Goal: Task Accomplishment & Management: Manage account settings

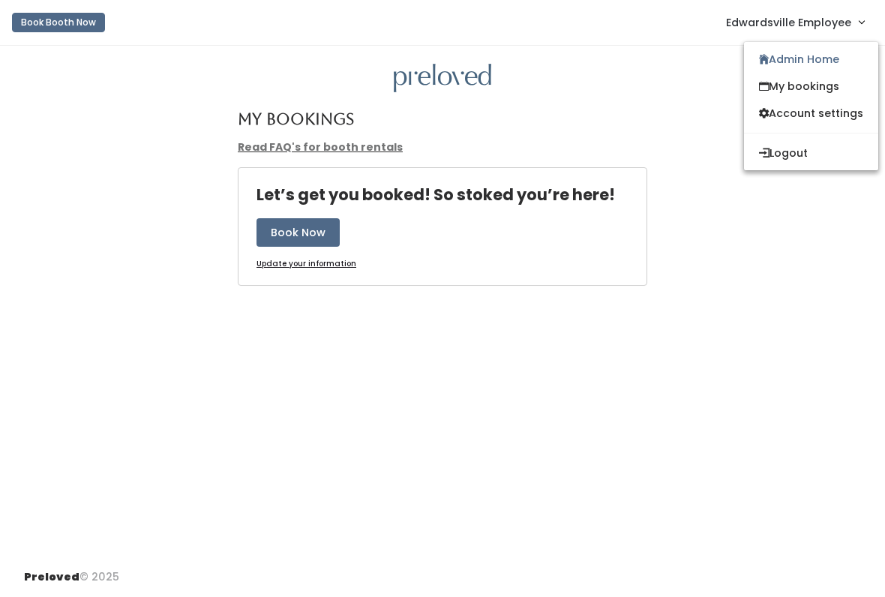
click at [801, 61] on link "Admin Home" at bounding box center [811, 59] width 134 height 27
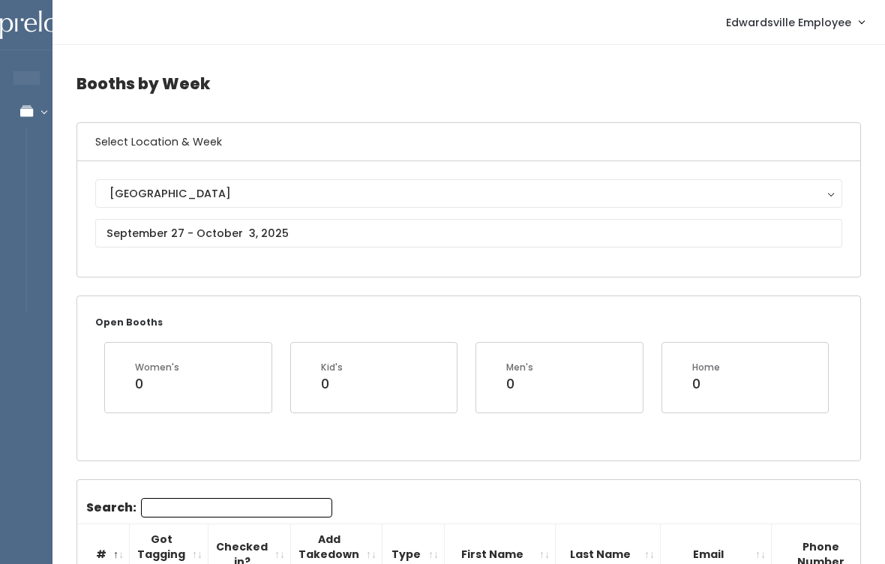
click at [211, 196] on div "Edwardsville" at bounding box center [468, 193] width 718 height 16
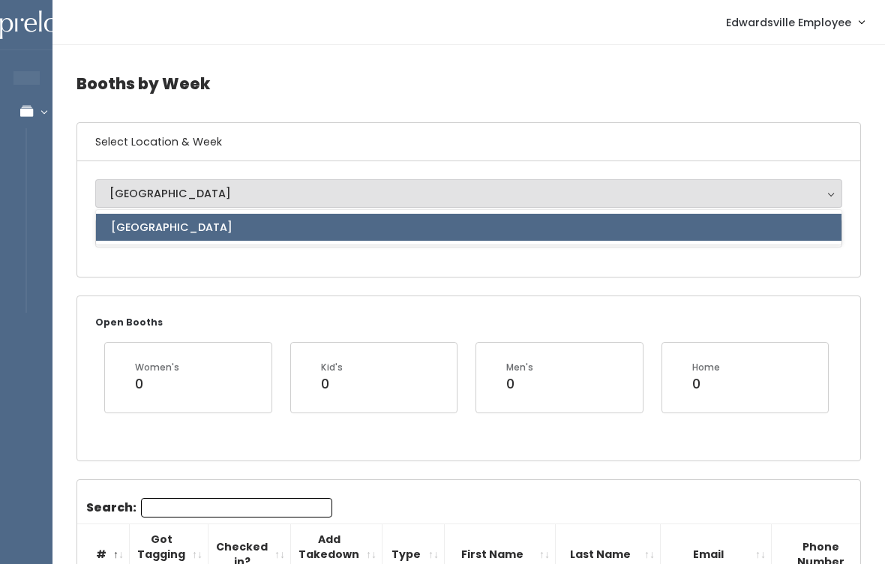
click at [292, 259] on div "Edwardsville Edwardsville Edwardsville" at bounding box center [468, 218] width 783 height 115
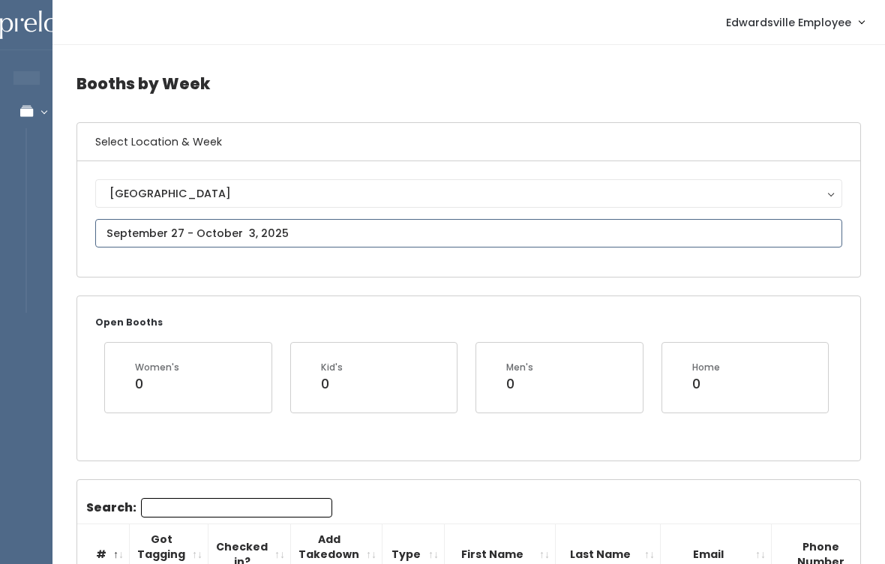
click at [259, 232] on input "text" at bounding box center [468, 233] width 747 height 28
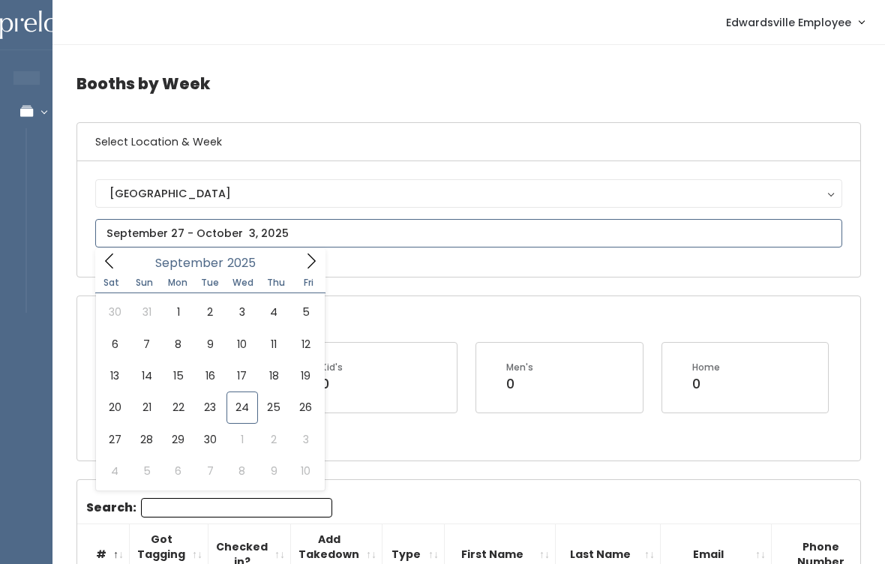
type input "September 27 to October 3"
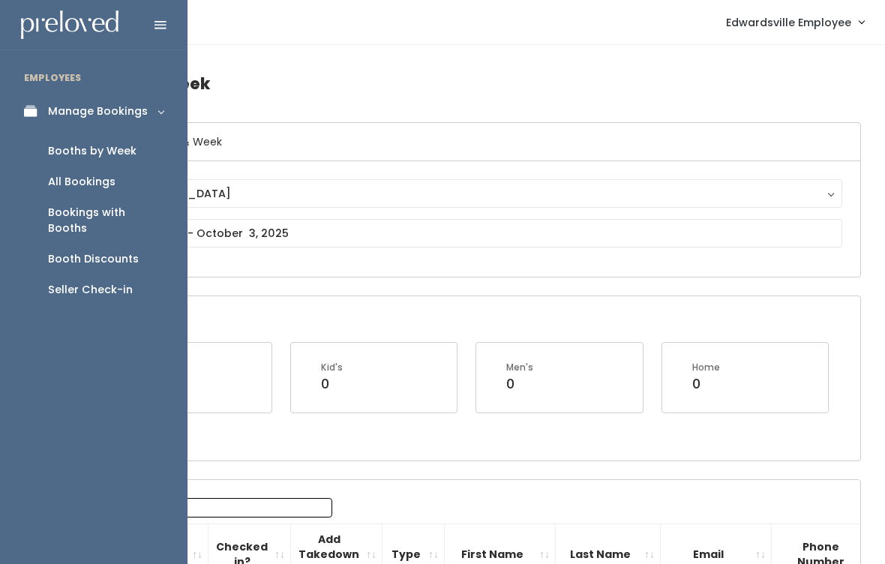
click at [141, 115] on div "Manage Bookings" at bounding box center [98, 111] width 100 height 16
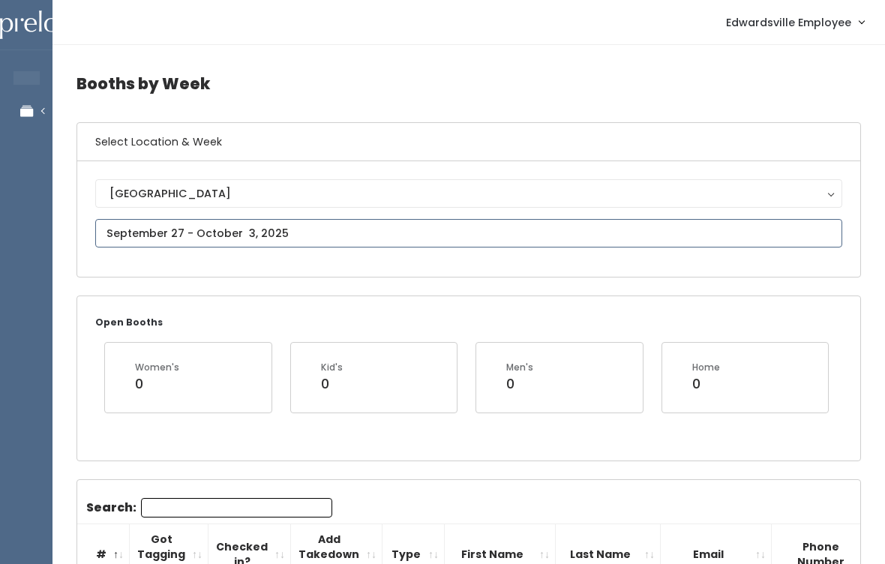
click at [452, 232] on input "text" at bounding box center [468, 233] width 747 height 28
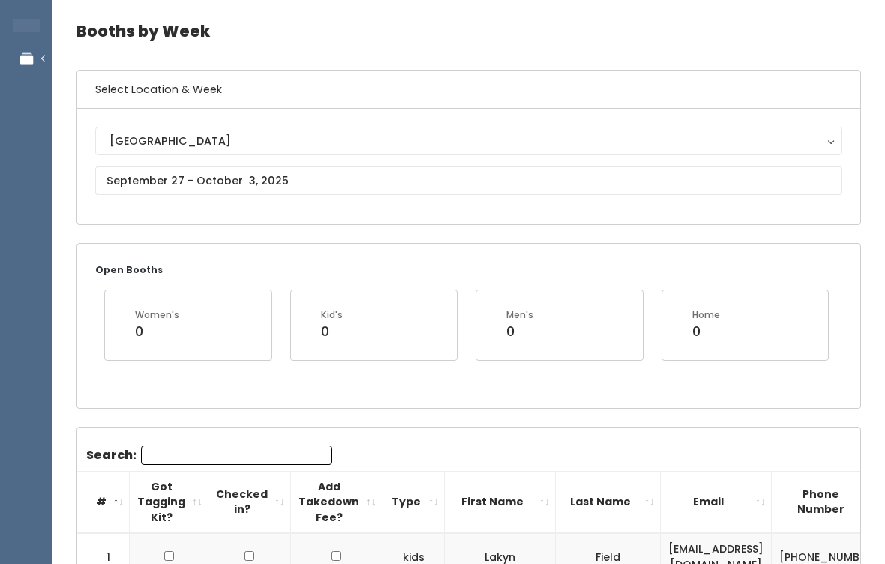
click at [256, 459] on input "Search:" at bounding box center [236, 454] width 191 height 19
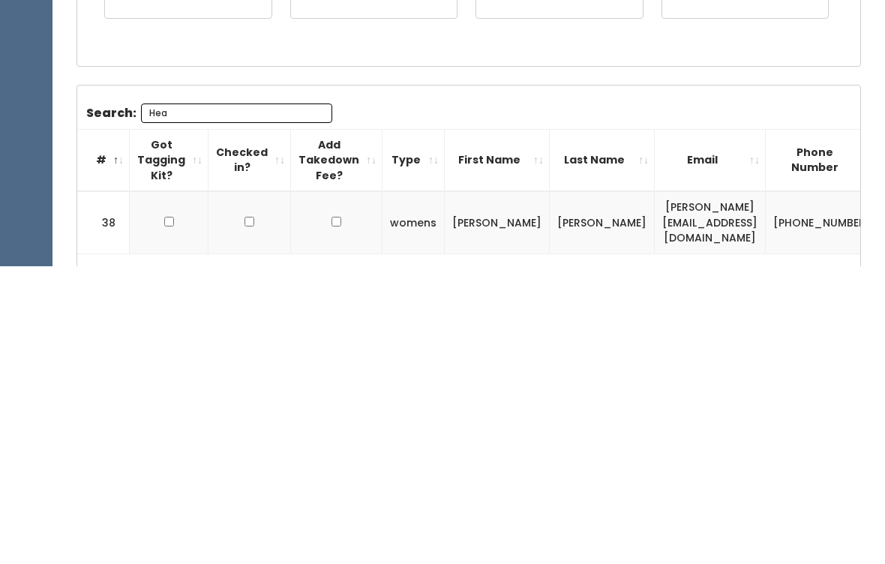
scroll to position [98, 0]
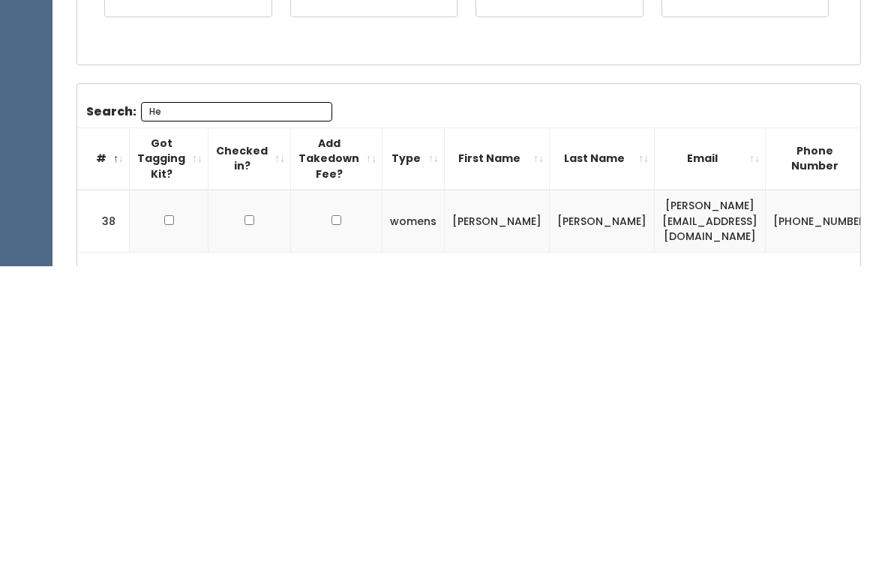
type input "H"
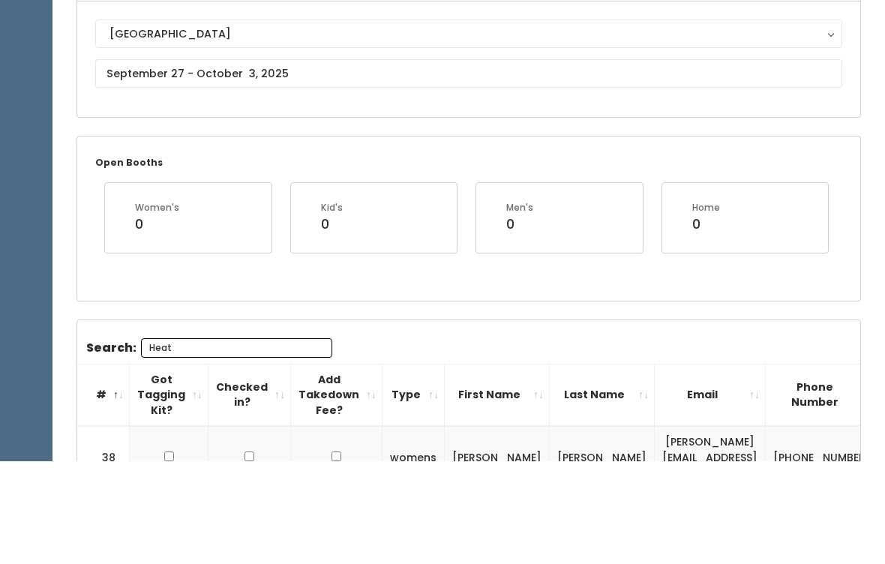
scroll to position [76, 0]
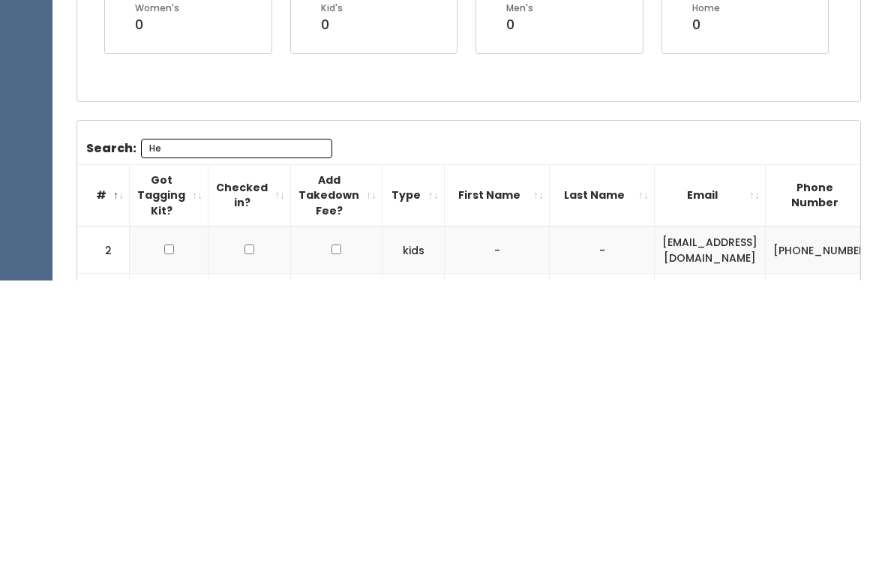
type input "H"
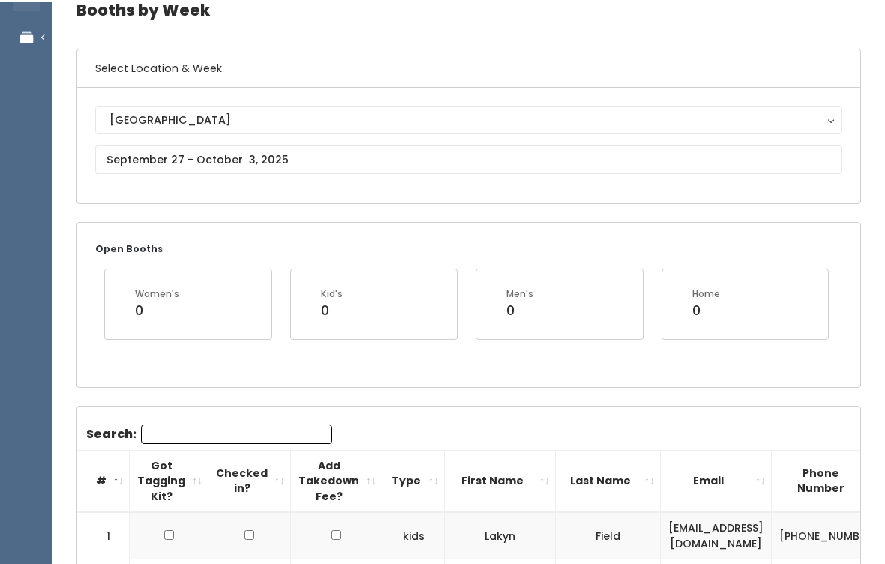
scroll to position [0, 0]
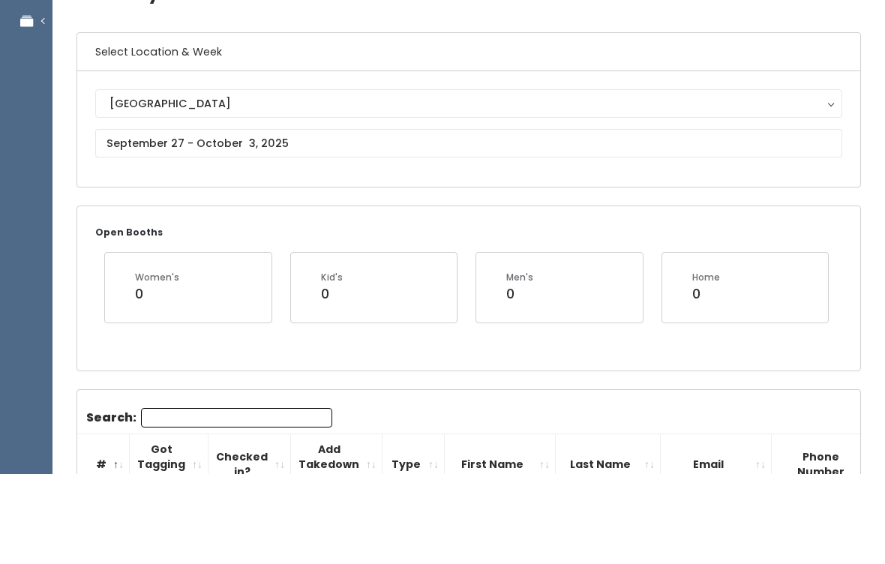
click at [302, 170] on div "Edwardsville Edwardsville" at bounding box center [468, 218] width 783 height 115
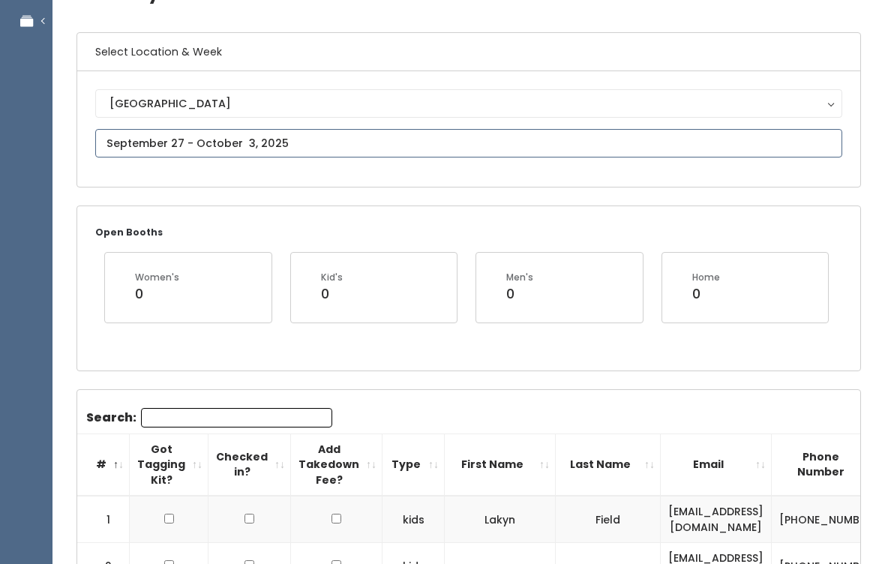
click at [369, 153] on input "text" at bounding box center [468, 143] width 747 height 28
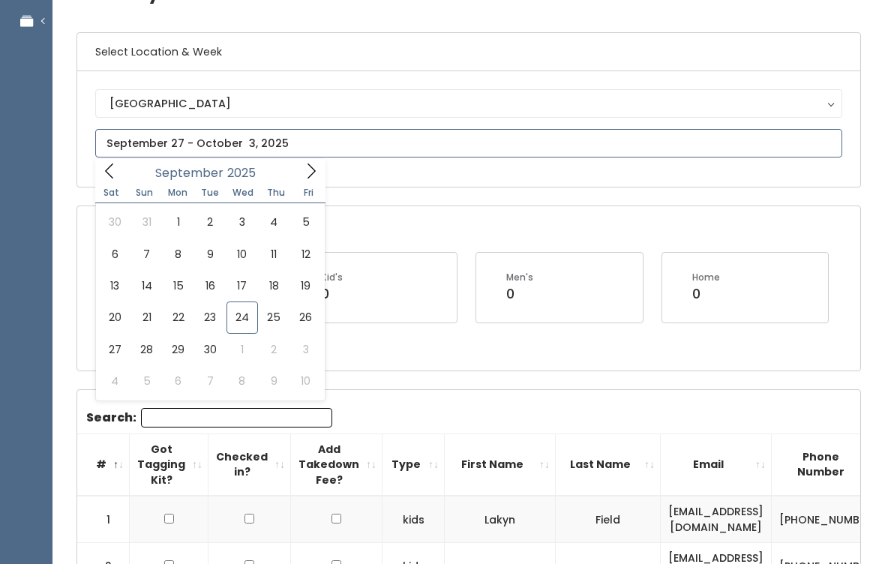
type input "[DATE] to [DATE]"
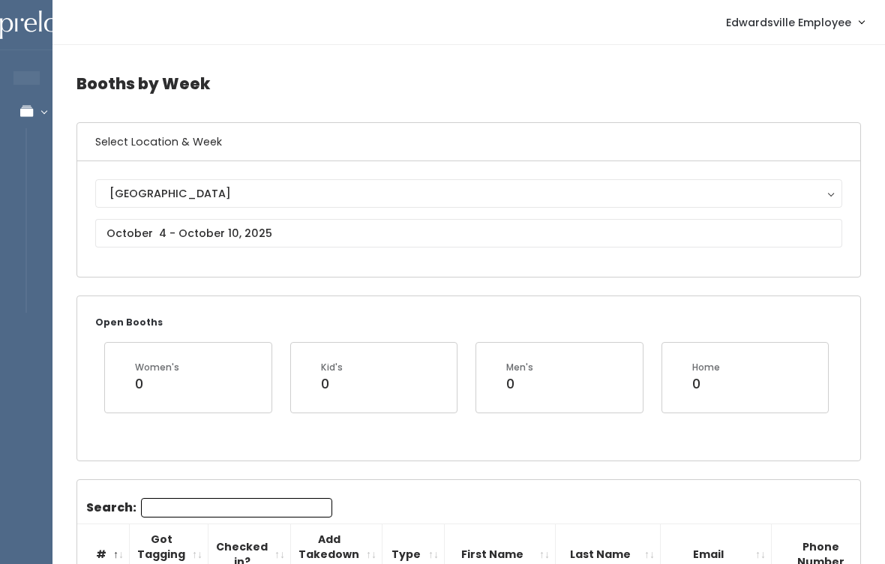
click at [252, 502] on input "Search:" at bounding box center [236, 507] width 191 height 19
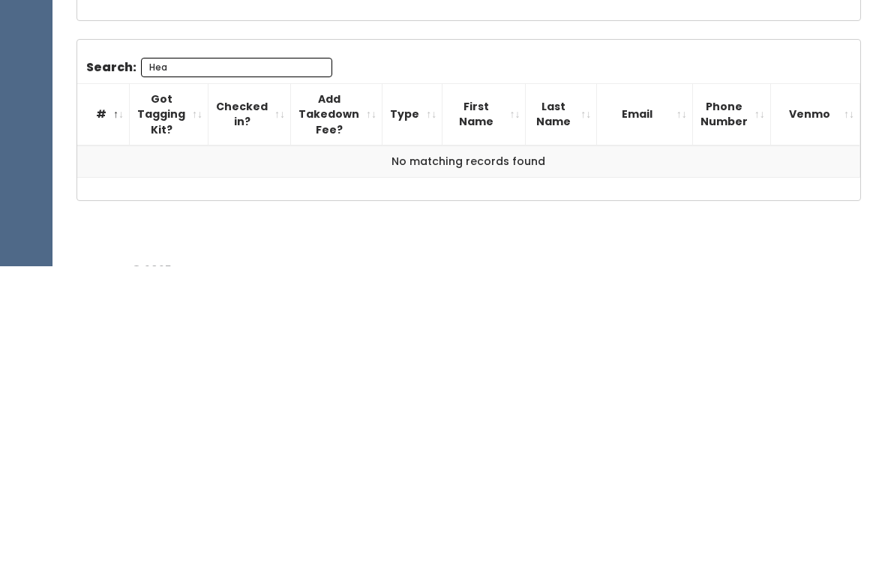
scroll to position [164, 0]
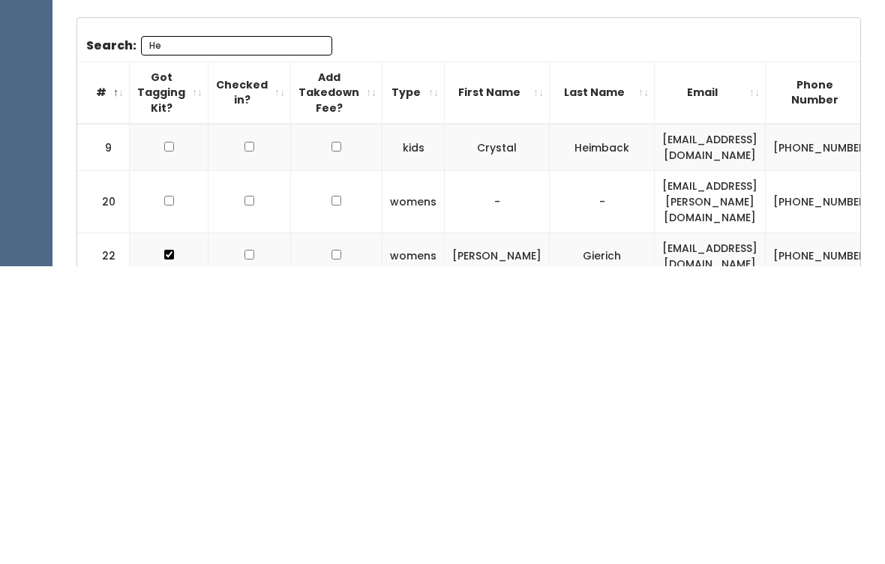
type input "H"
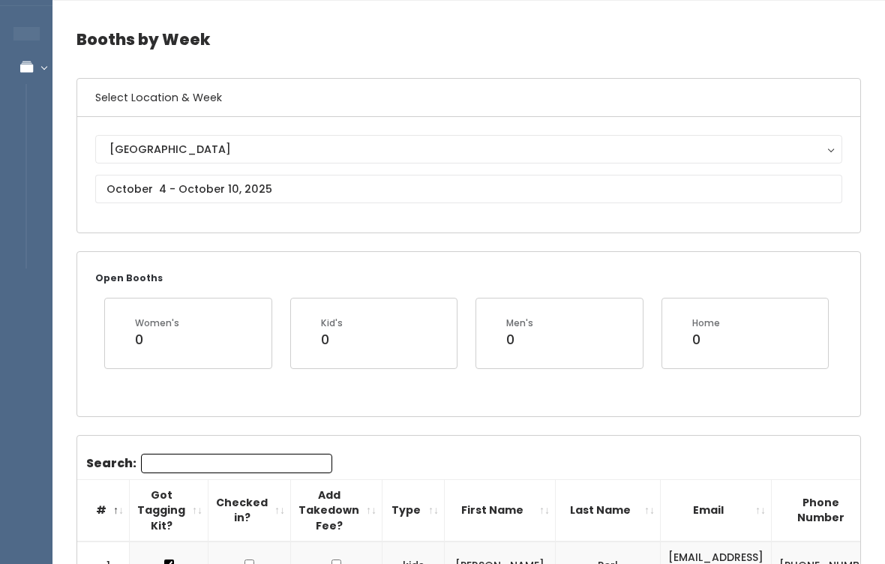
scroll to position [0, 0]
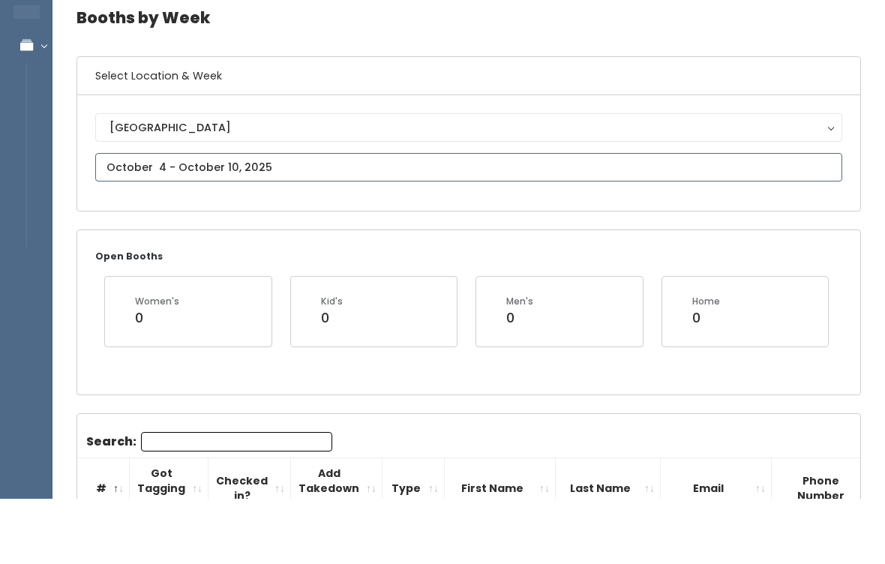
click at [430, 219] on input "text" at bounding box center [468, 233] width 747 height 28
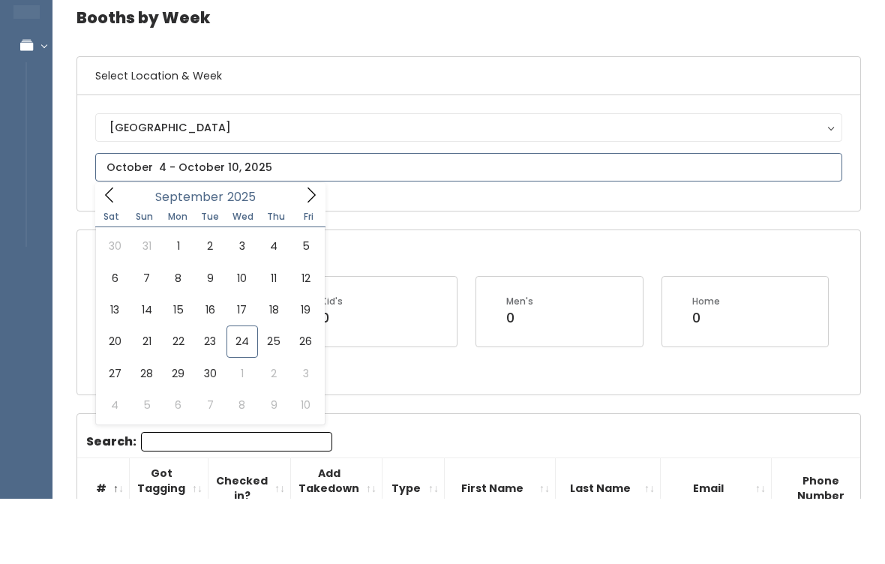
scroll to position [66, 0]
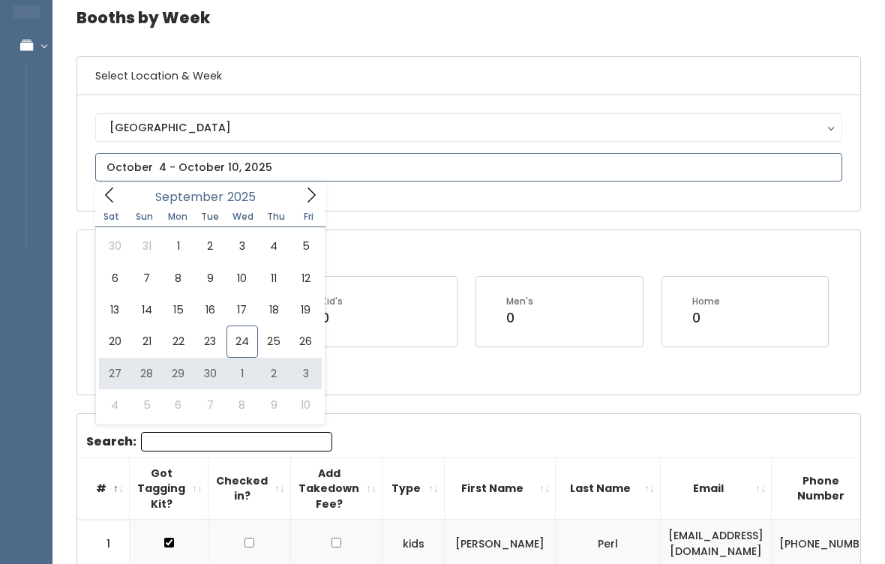
type input "September 27 to October 3"
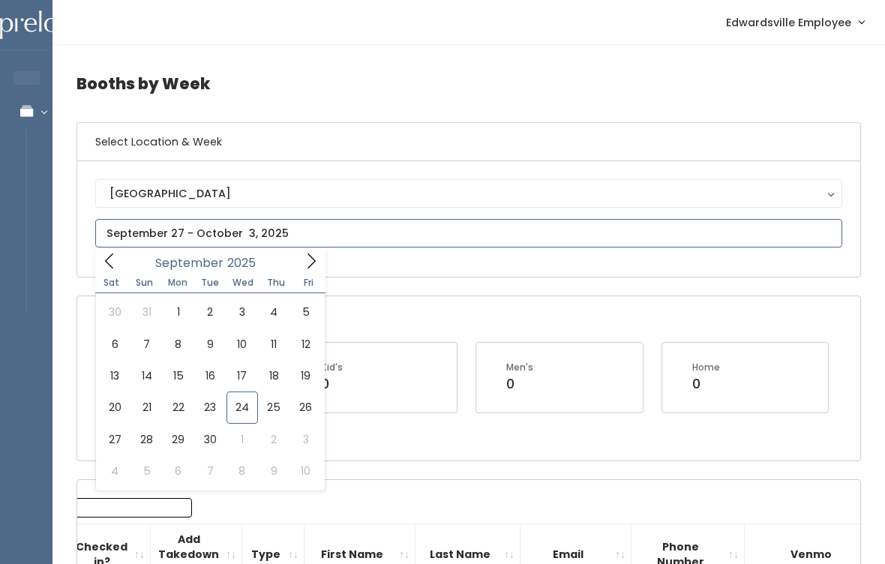
click at [307, 261] on icon at bounding box center [311, 261] width 16 height 16
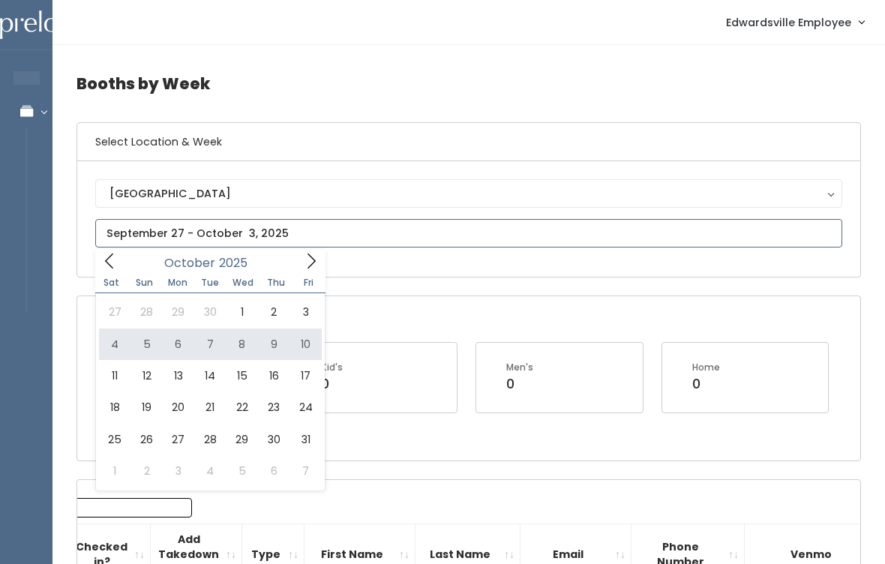
type input "[DATE] to [DATE]"
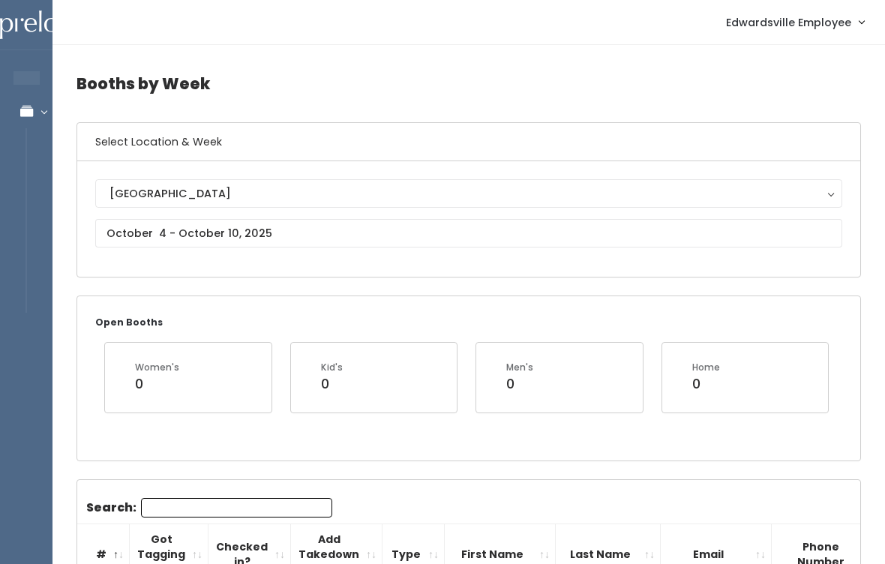
click at [250, 500] on input "Search:" at bounding box center [236, 507] width 191 height 19
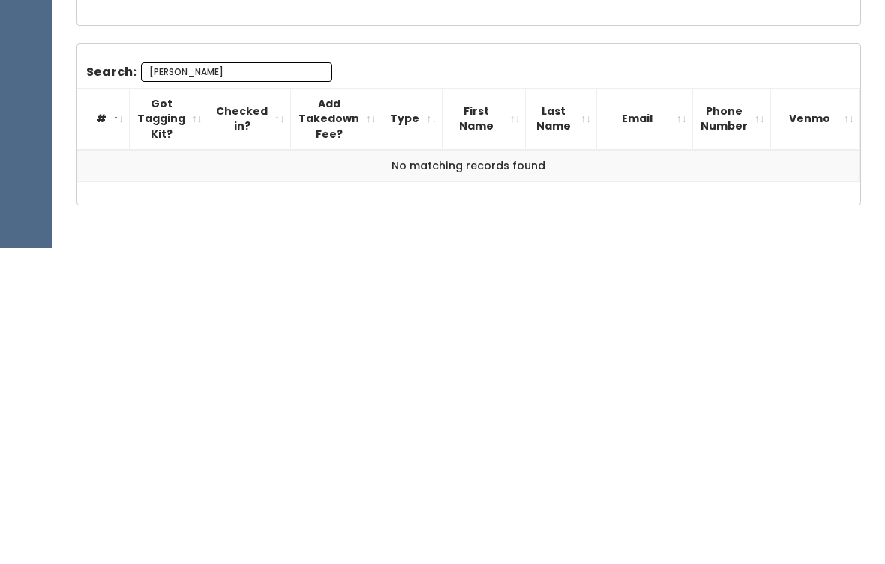
scroll to position [147, 0]
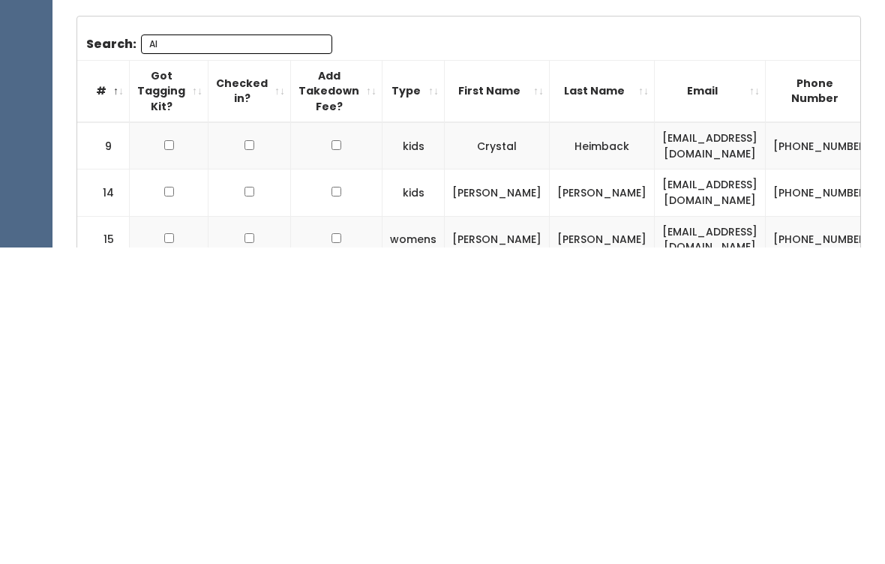
type input "A"
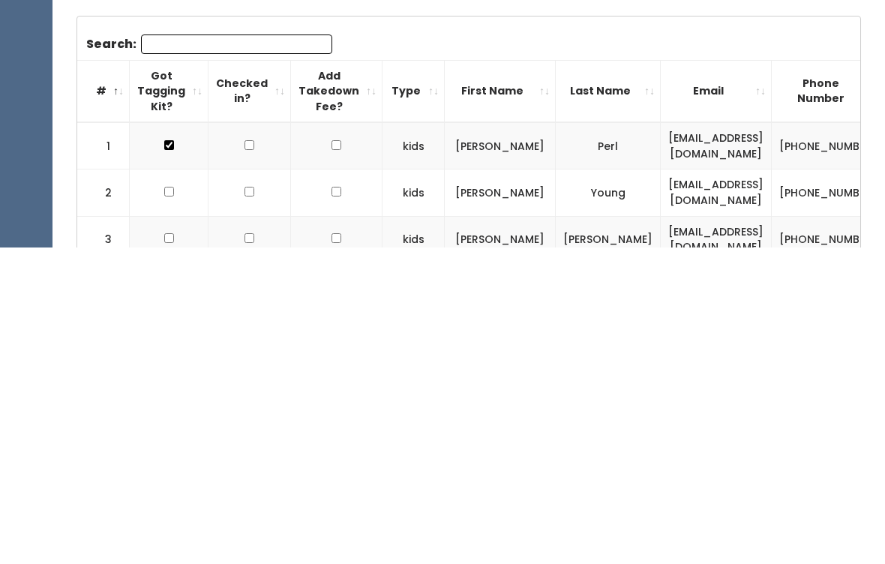
scroll to position [0, 0]
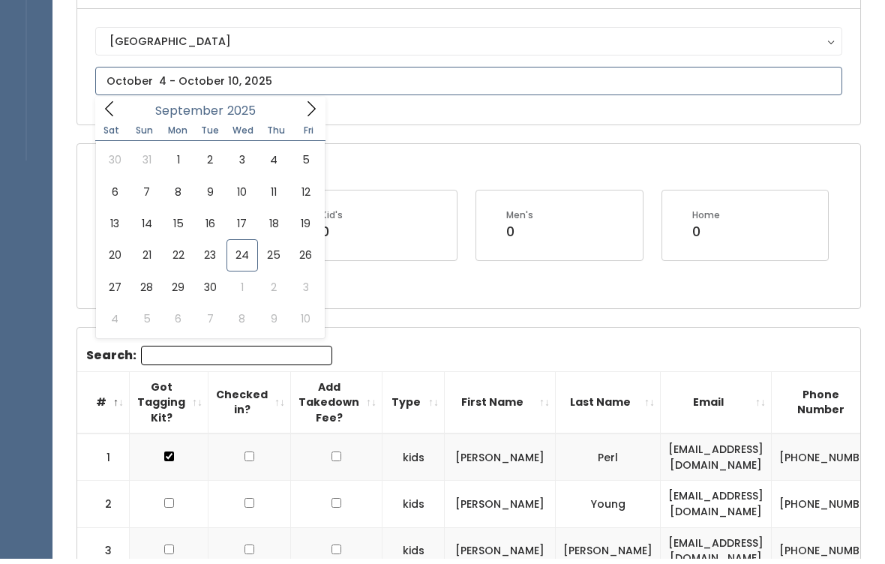
scroll to position [153, 0]
click at [307, 119] on span at bounding box center [311, 107] width 28 height 23
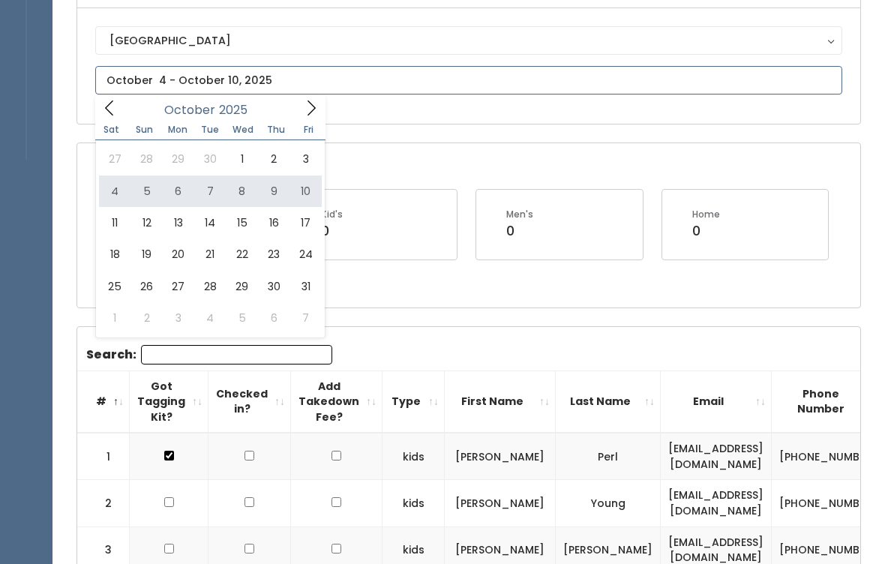
type input "[DATE] to [DATE]"
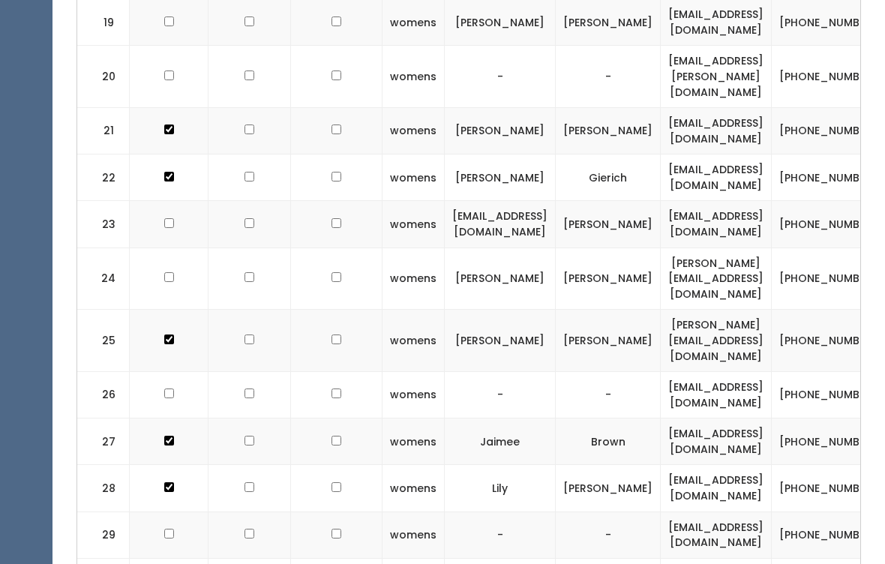
scroll to position [1456, 0]
click at [164, 219] on input "checkbox" at bounding box center [169, 224] width 10 height 10
checkbox input "true"
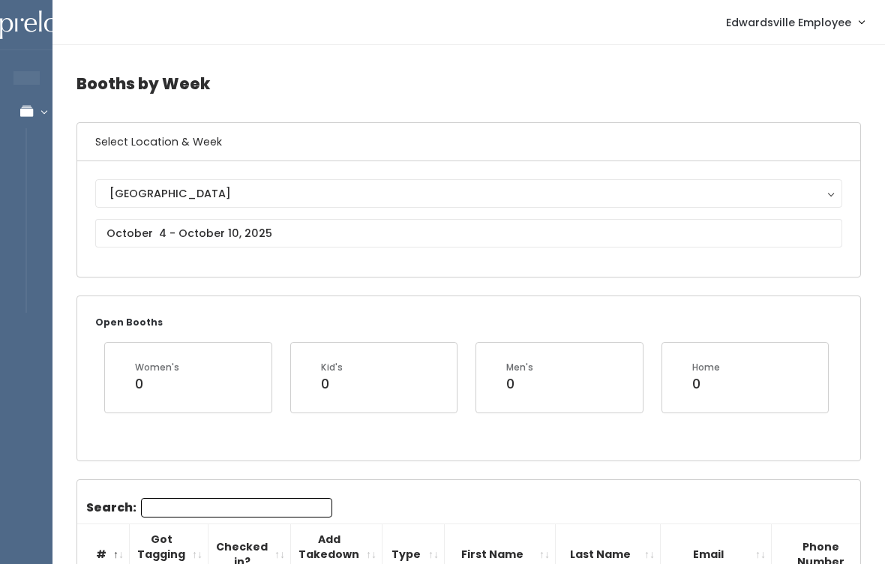
scroll to position [0, 0]
